Goal: Navigation & Orientation: Find specific page/section

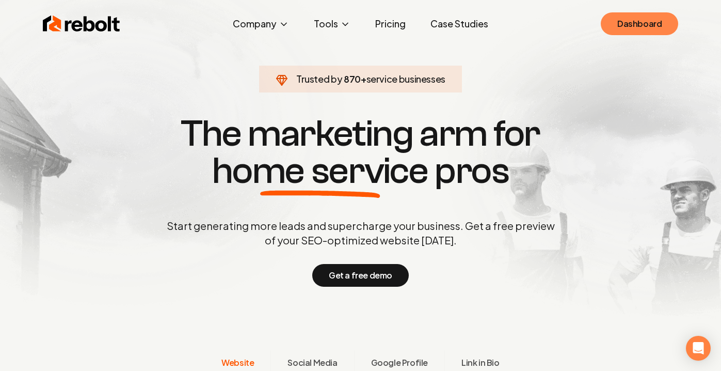
click at [616, 23] on link "Dashboard" at bounding box center [639, 23] width 77 height 23
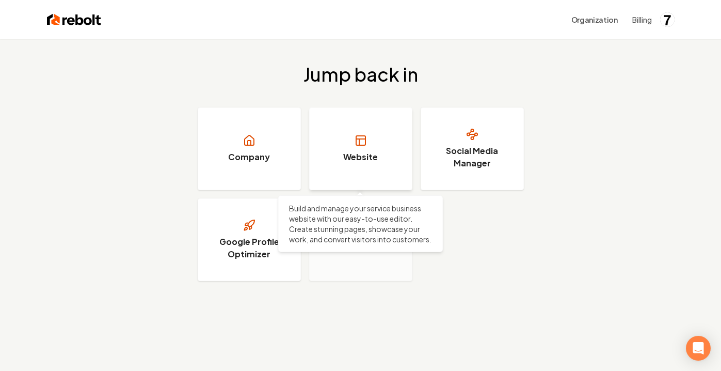
click at [351, 145] on link "Website" at bounding box center [360, 148] width 103 height 83
